Goal: Information Seeking & Learning: Learn about a topic

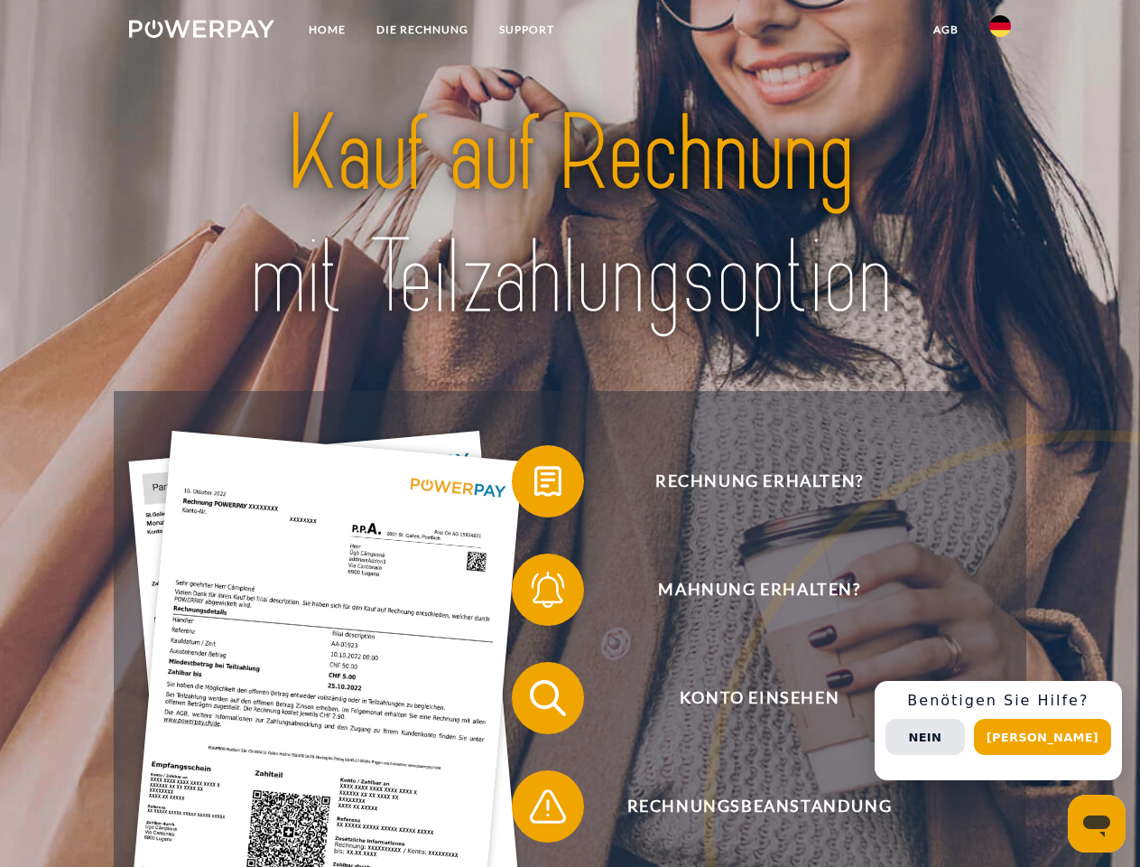
click at [201, 32] on img at bounding box center [201, 29] width 145 height 18
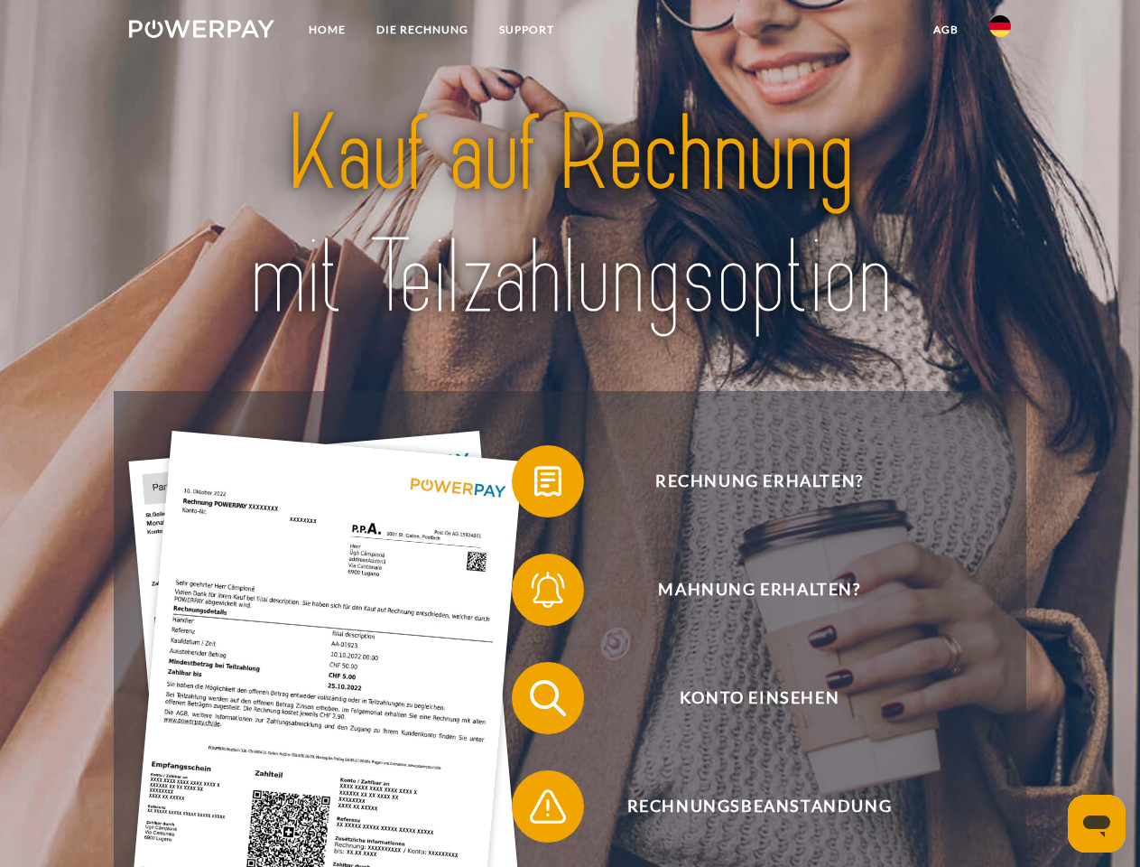
click at [1000, 32] on img at bounding box center [1000, 26] width 22 height 22
click at [945, 30] on link "agb" at bounding box center [946, 30] width 56 height 32
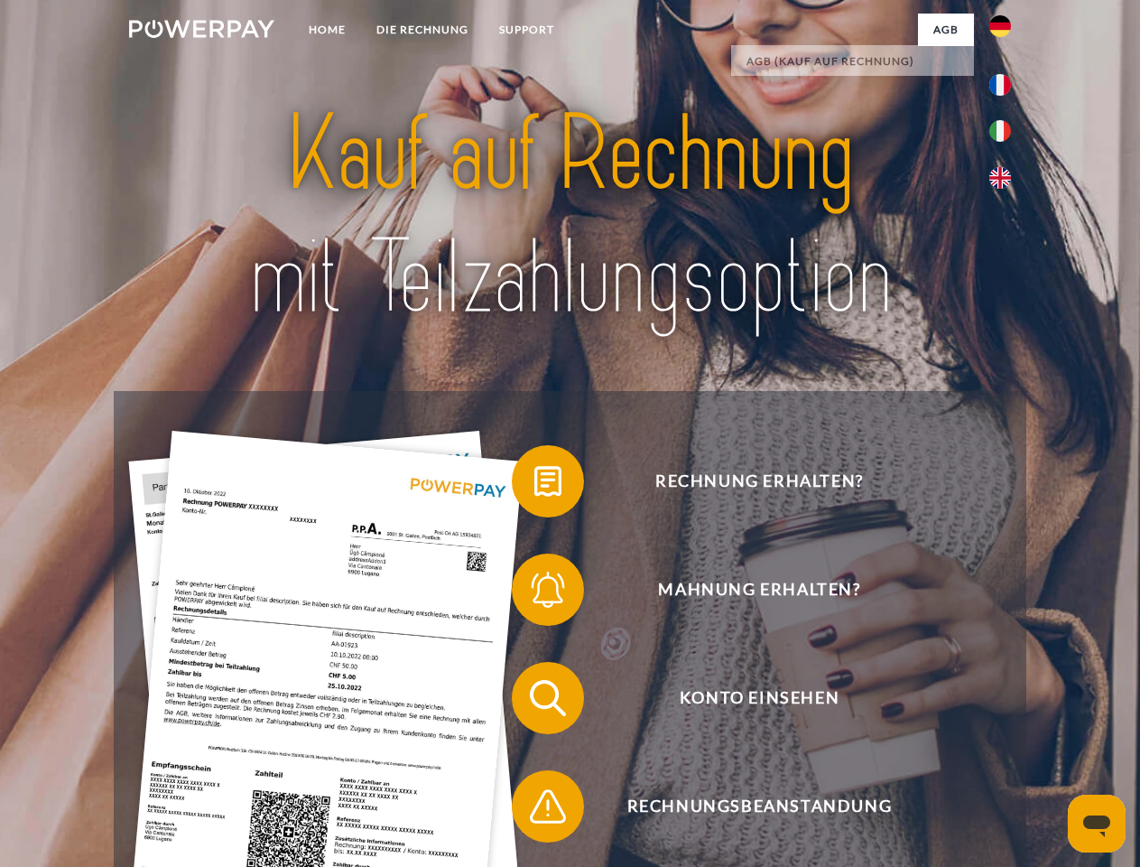
click at [534, 485] on span at bounding box center [521, 481] width 90 height 90
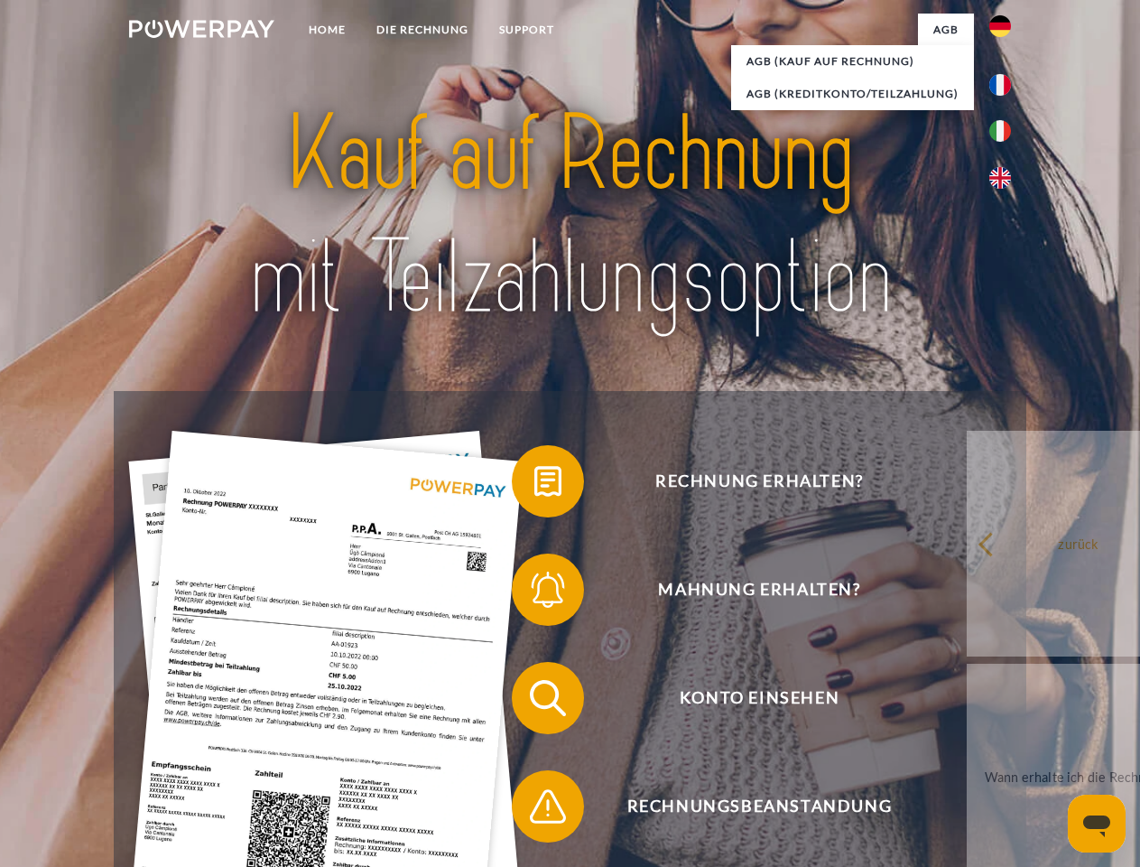
click at [534, 593] on span at bounding box center [521, 589] width 90 height 90
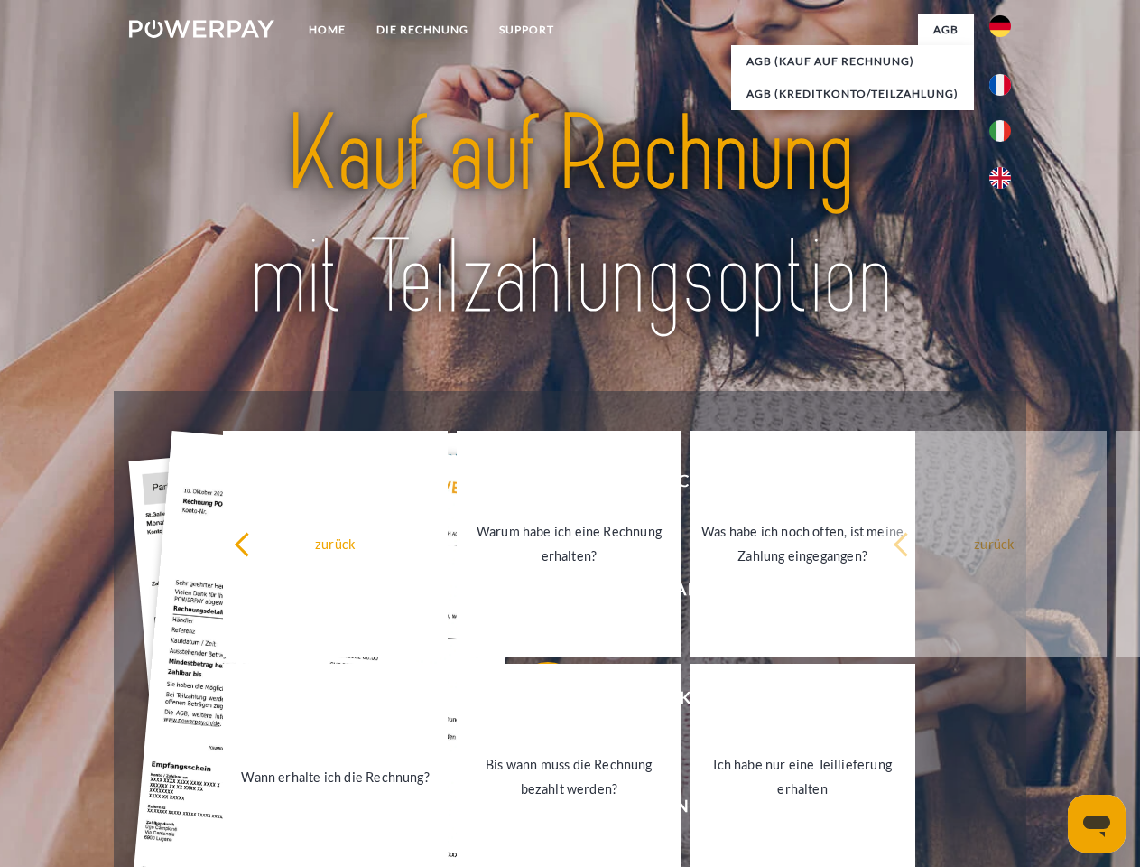
click at [534, 701] on link "Bis wann muss die Rechnung bezahlt werden?" at bounding box center [569, 777] width 225 height 226
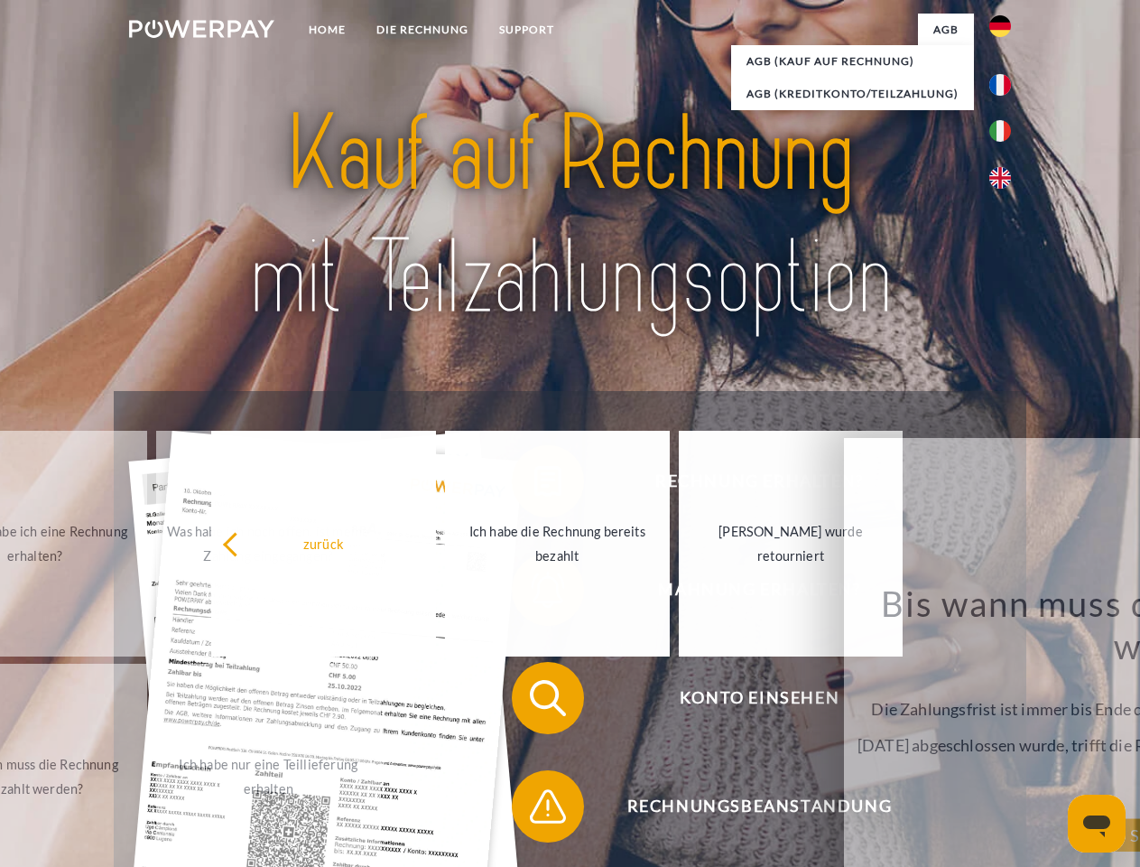
click at [534, 810] on div "Rechnung erhalten? Mahnung erhalten? Konto einsehen" at bounding box center [570, 752] width 912 height 722
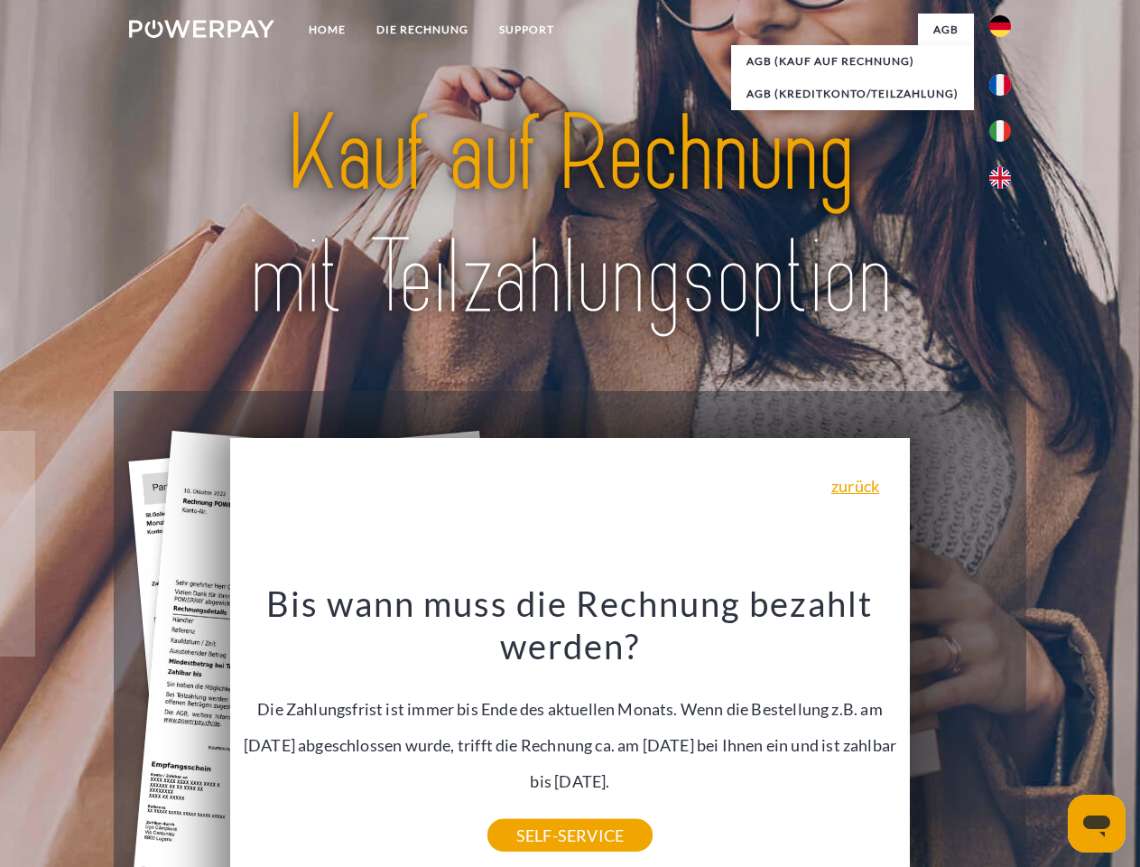
click at [1005, 730] on div "Rechnung erhalten? Mahnung erhalten? Konto einsehen" at bounding box center [570, 752] width 912 height 722
click at [961, 734] on span "Konto einsehen" at bounding box center [759, 698] width 442 height 72
click at [1049, 737] on header "Home DIE RECHNUNG SUPPORT" at bounding box center [570, 623] width 1140 height 1247
